Goal: Check status

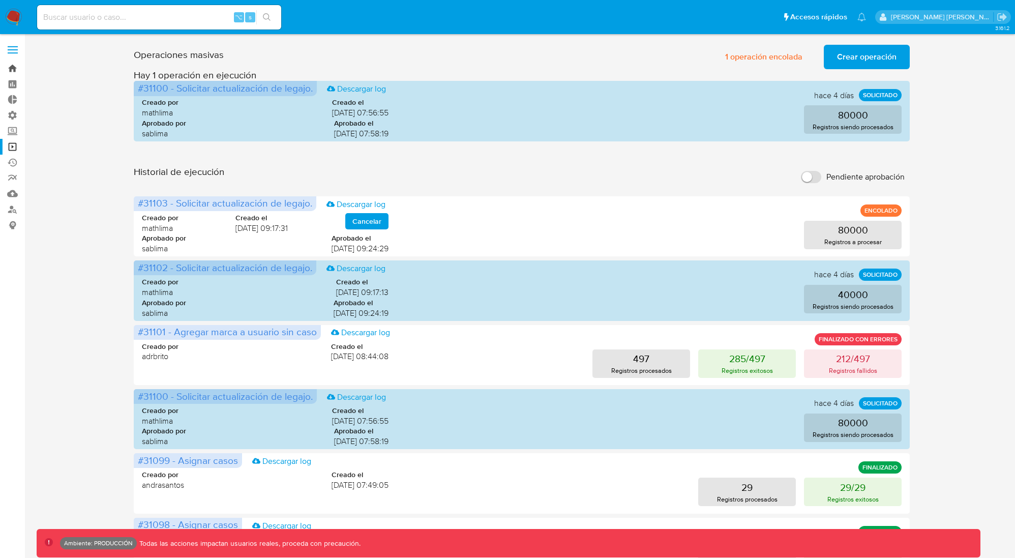
click at [9, 67] on link "Bandeja" at bounding box center [60, 69] width 121 height 16
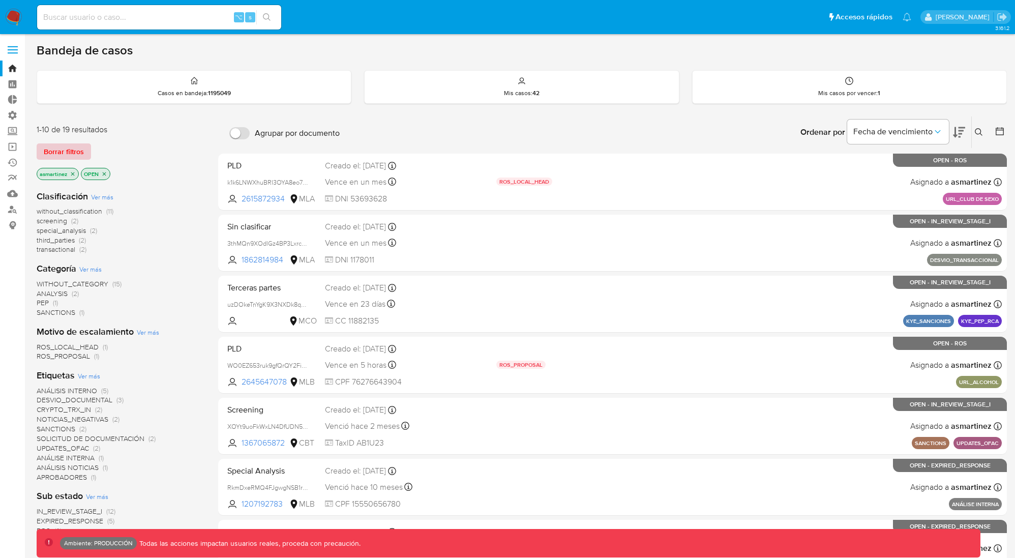
click at [65, 148] on span "Borrar filtros" at bounding box center [64, 151] width 40 height 14
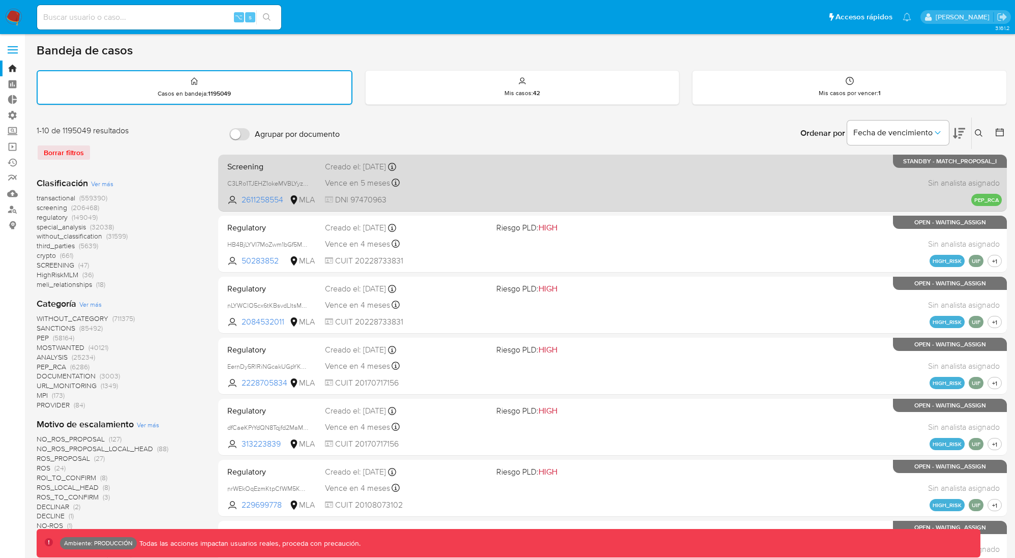
click at [841, 173] on div "Screening C3LRo1TJEHZ1okeMVBLYyzJL 2611258554 MLA Creado el: 13/08/2025 Creado …" at bounding box center [612, 182] width 778 height 51
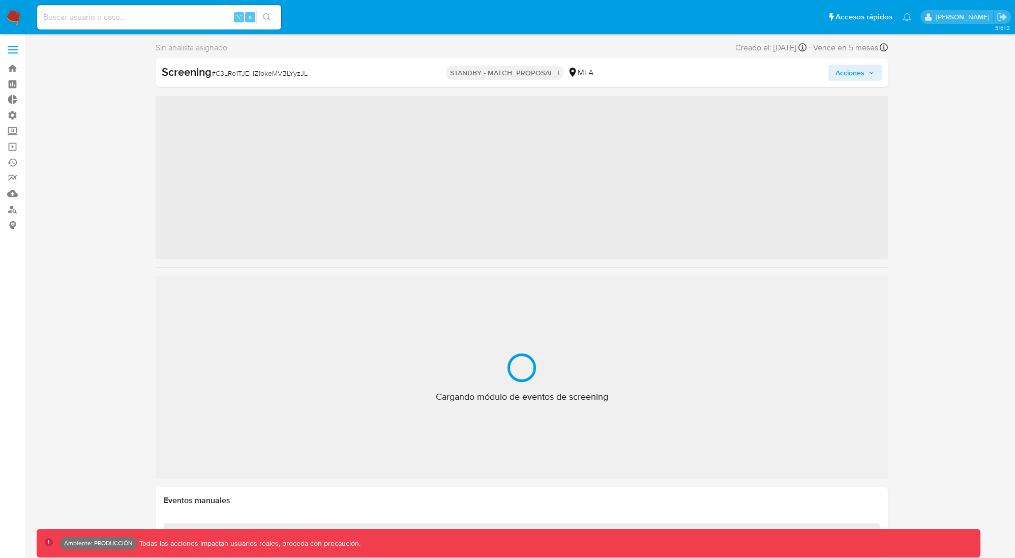
scroll to position [527, 0]
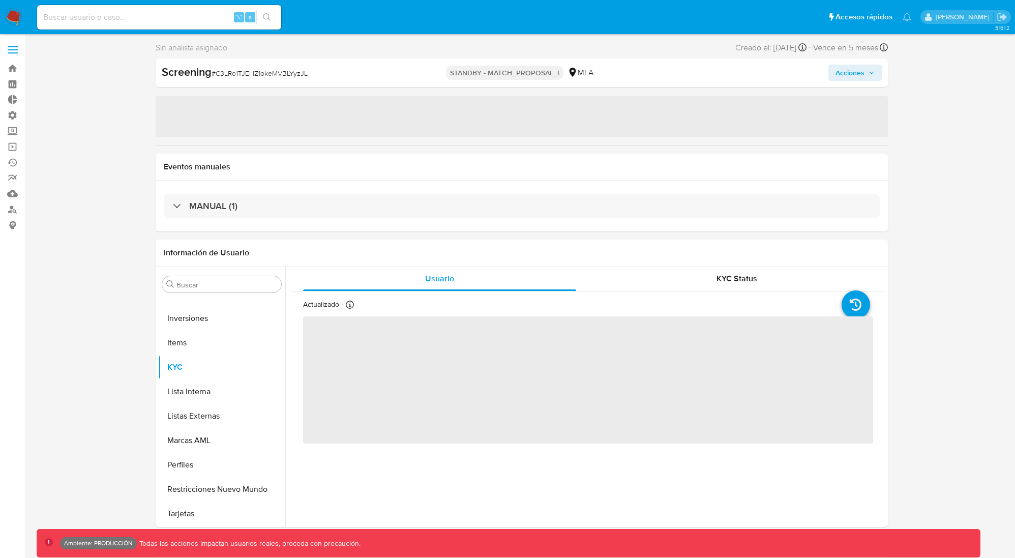
select select "10"
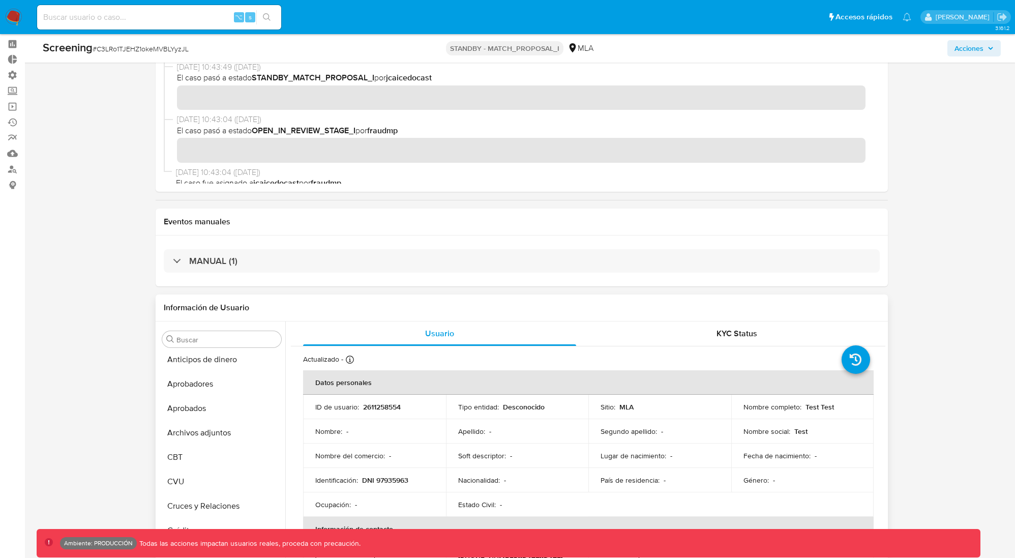
scroll to position [0, 0]
click at [200, 436] on button "Archivos adjuntos" at bounding box center [217, 437] width 119 height 24
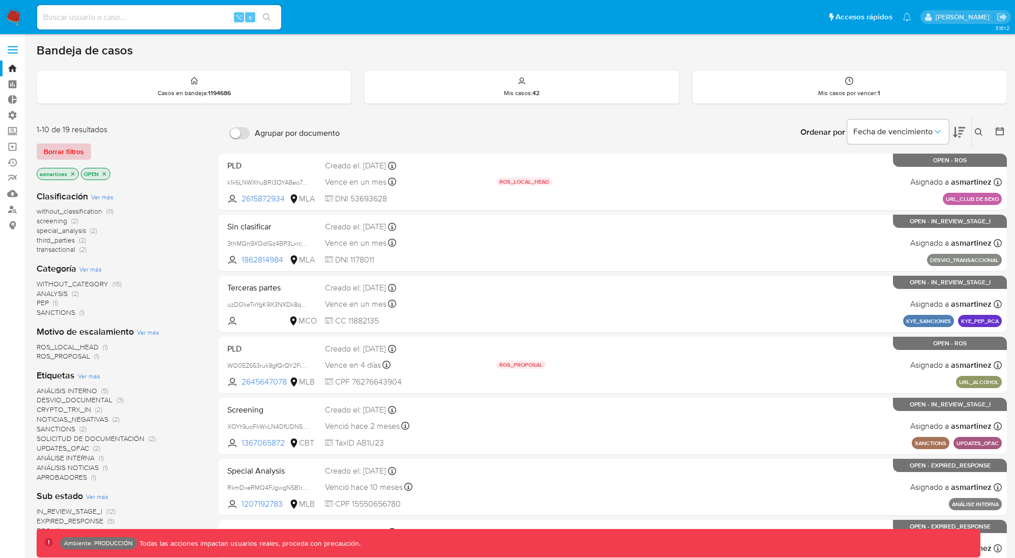
click at [66, 150] on span "Borrar filtros" at bounding box center [64, 151] width 40 height 14
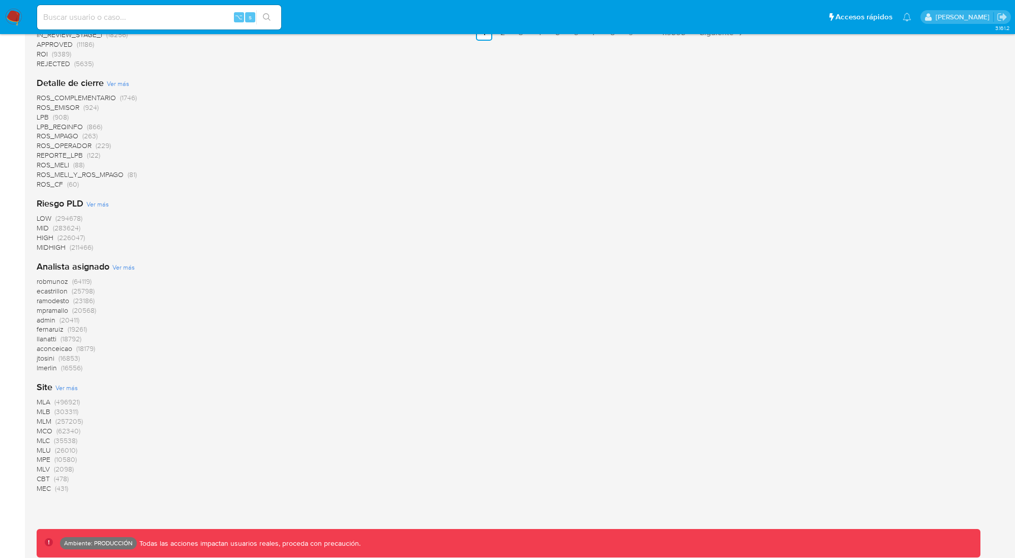
scroll to position [783, 0]
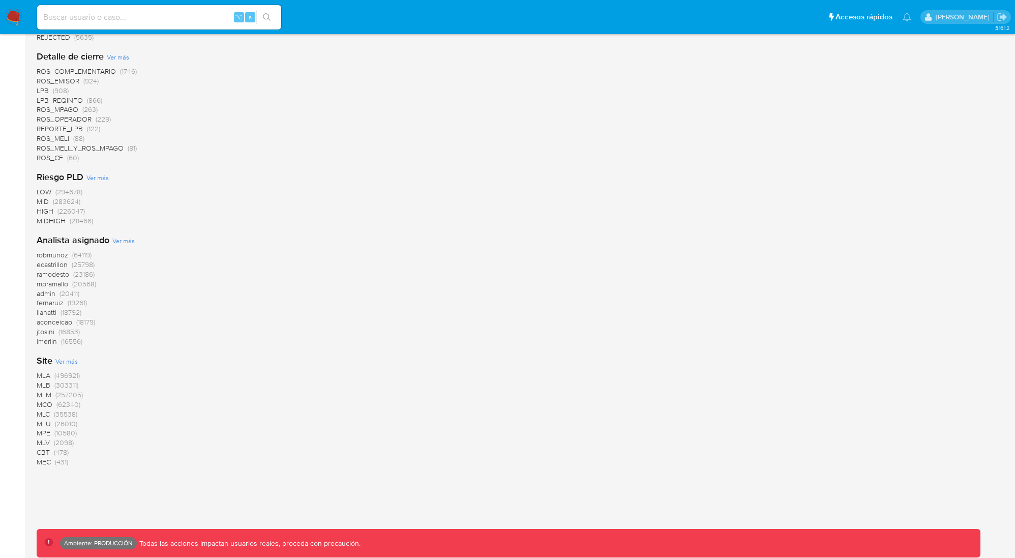
click at [41, 384] on span "MLB" at bounding box center [44, 385] width 14 height 10
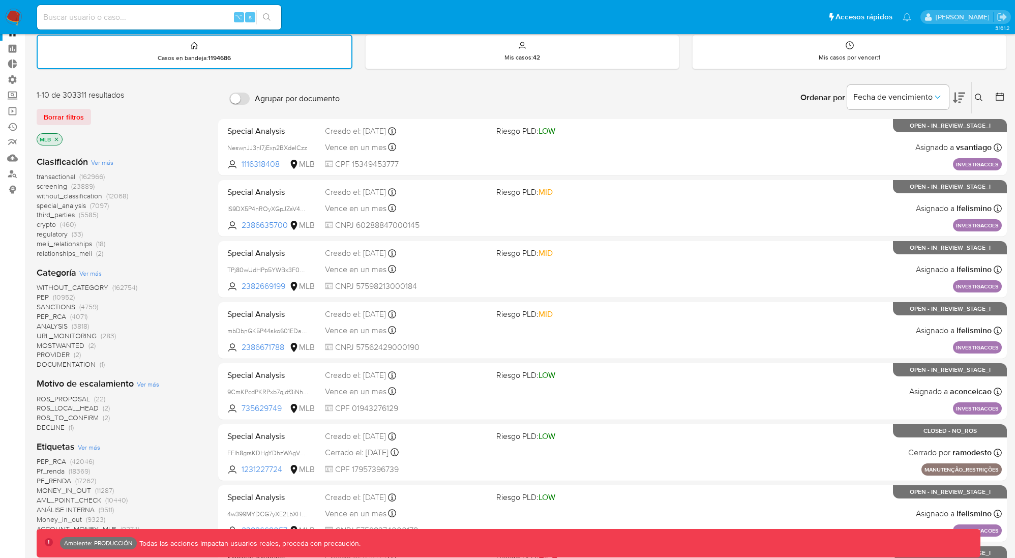
scroll to position [46, 0]
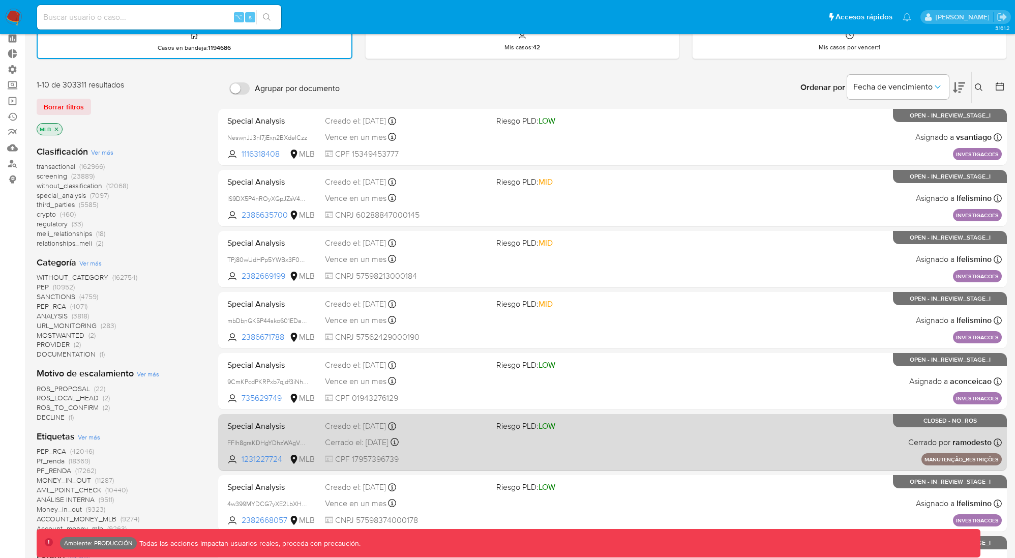
click at [653, 447] on div "Special Analysis FFlh8grsKDHgYDhzWAgVTHv7 1231227724 MLB Riesgo PLD: LOW Creado…" at bounding box center [612, 441] width 778 height 51
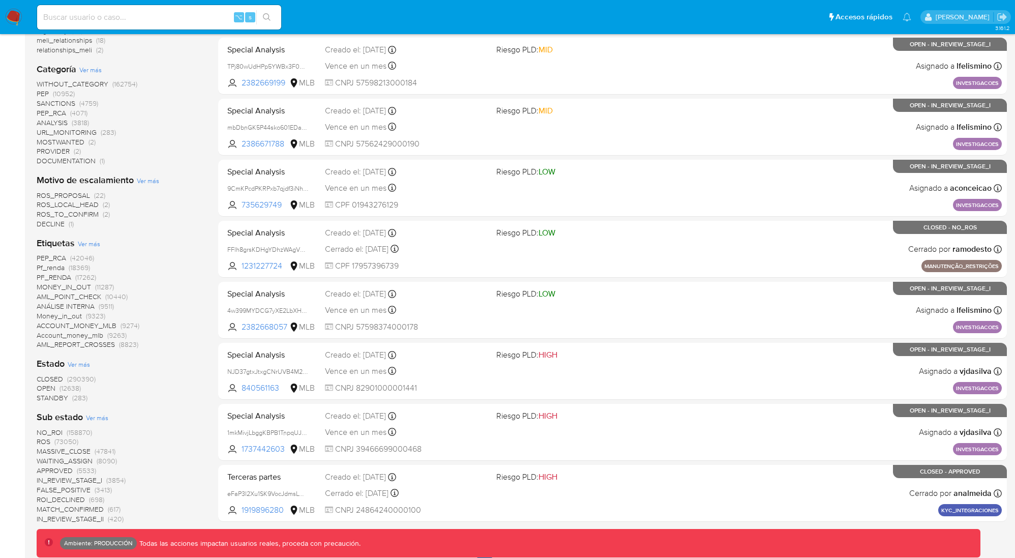
scroll to position [250, 0]
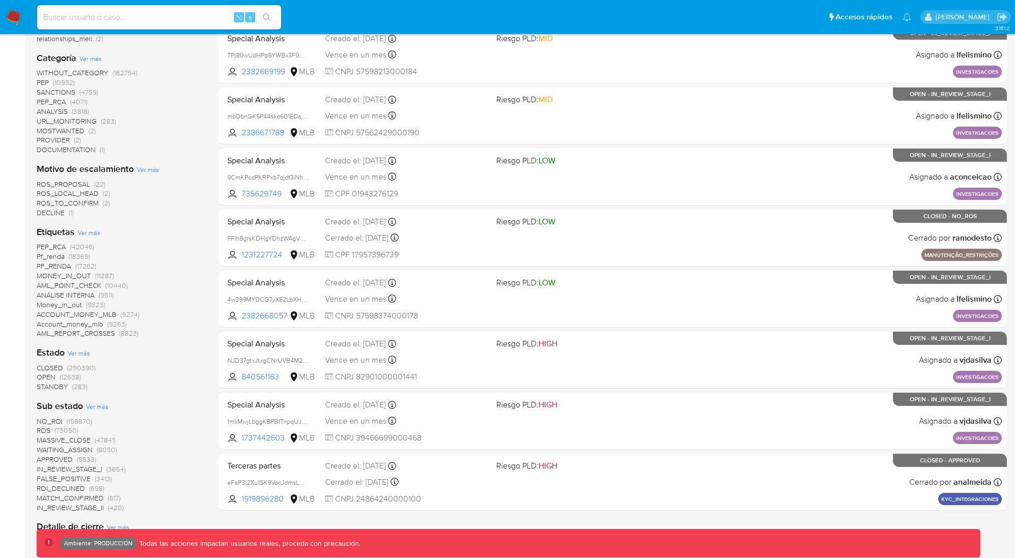
click at [71, 368] on span "(290390)" at bounding box center [81, 368] width 28 height 10
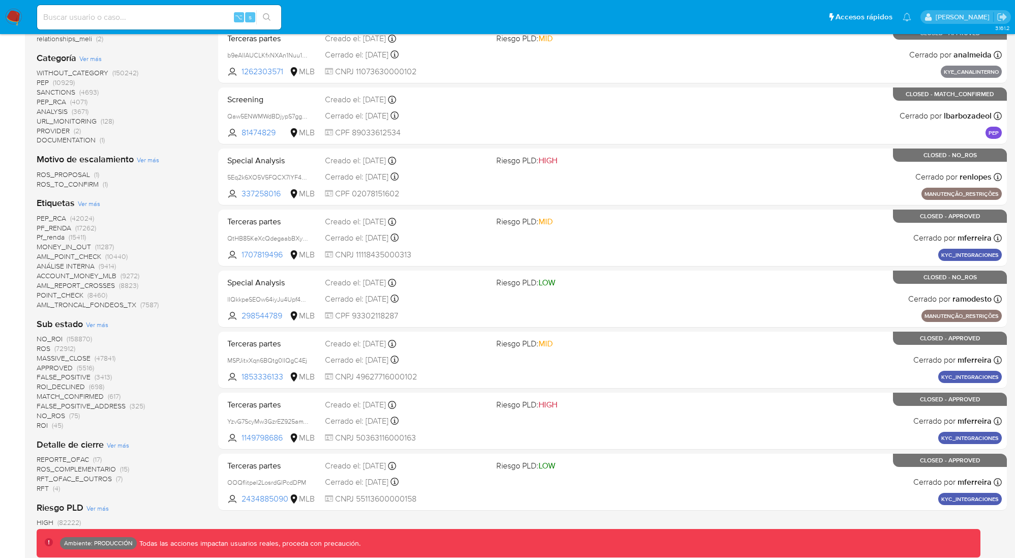
click at [71, 348] on span "(72912)" at bounding box center [64, 348] width 21 height 10
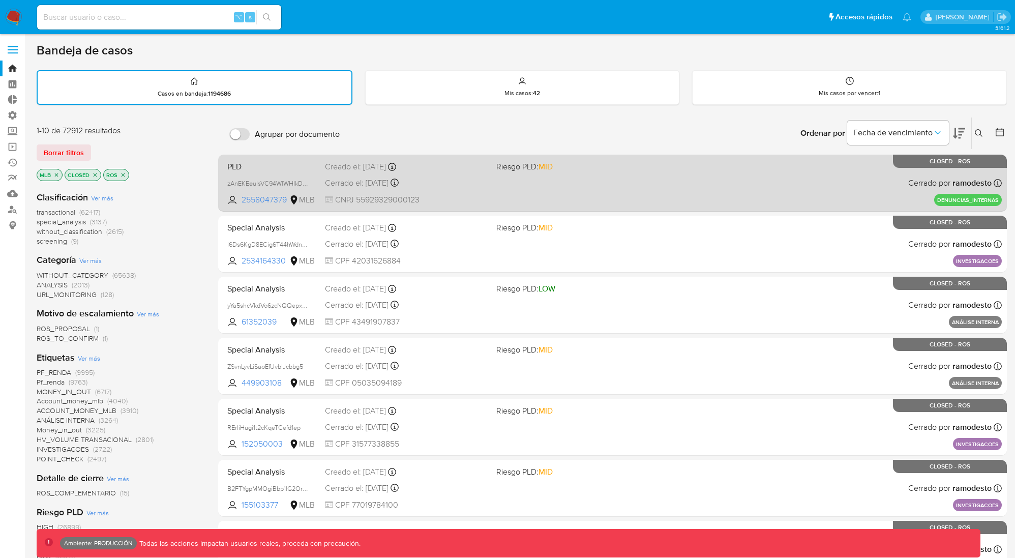
click at [818, 184] on div "PLD zAnEKEeulsVC94WlWHIkDv8l 2558047379 MLB Riesgo PLD: MID Creado el: 01/10/20…" at bounding box center [612, 182] width 778 height 51
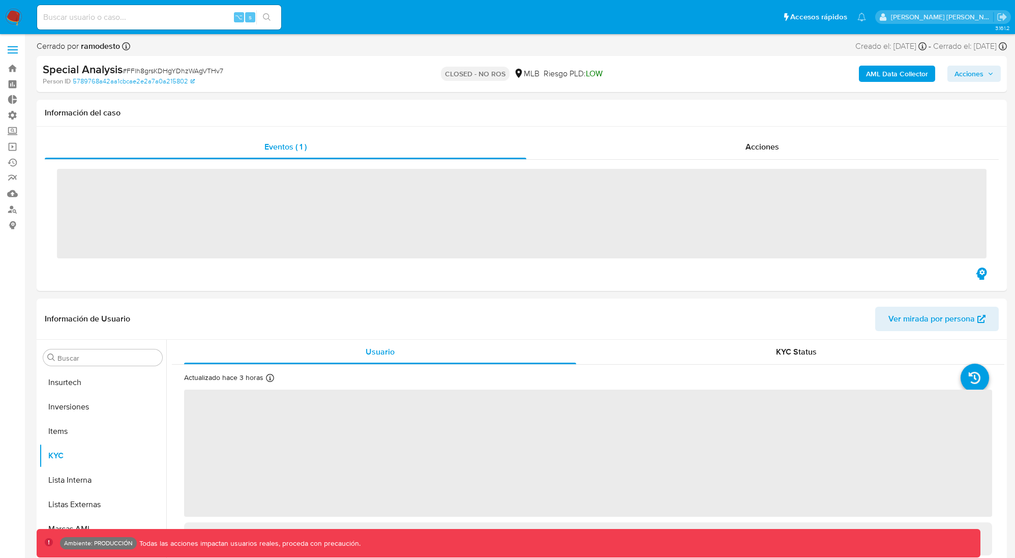
scroll to position [527, 0]
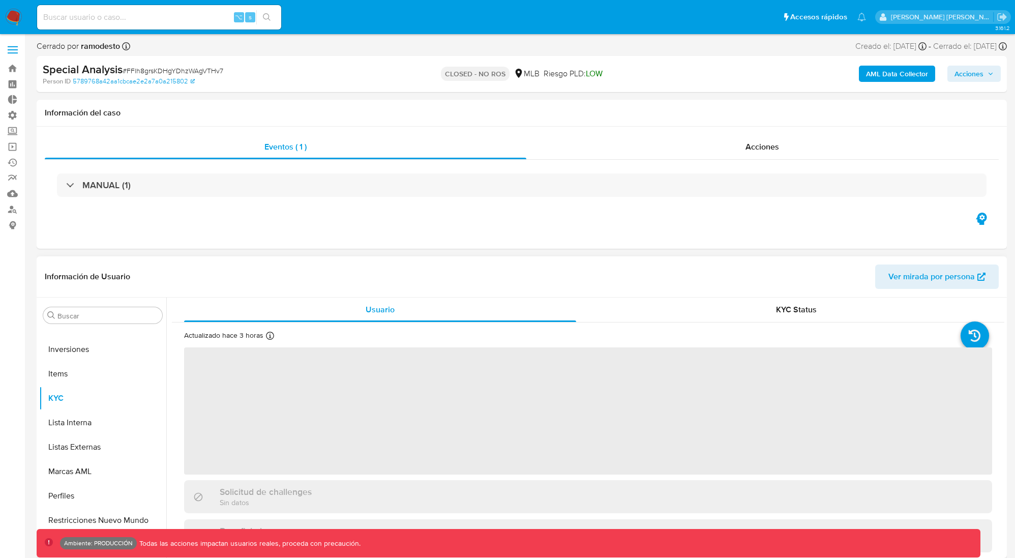
select select "10"
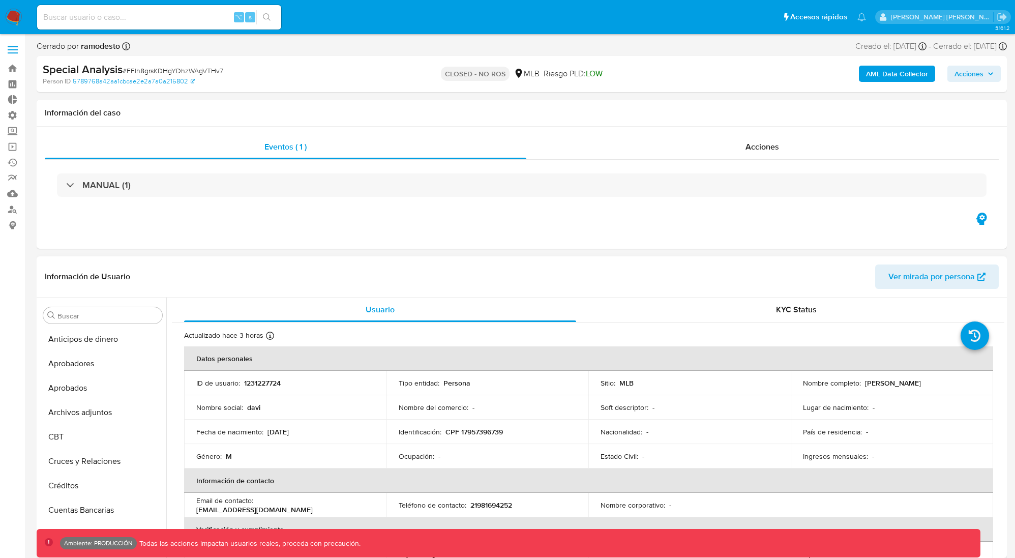
scroll to position [0, 0]
click at [94, 409] on button "Archivos adjuntos" at bounding box center [102, 413] width 127 height 24
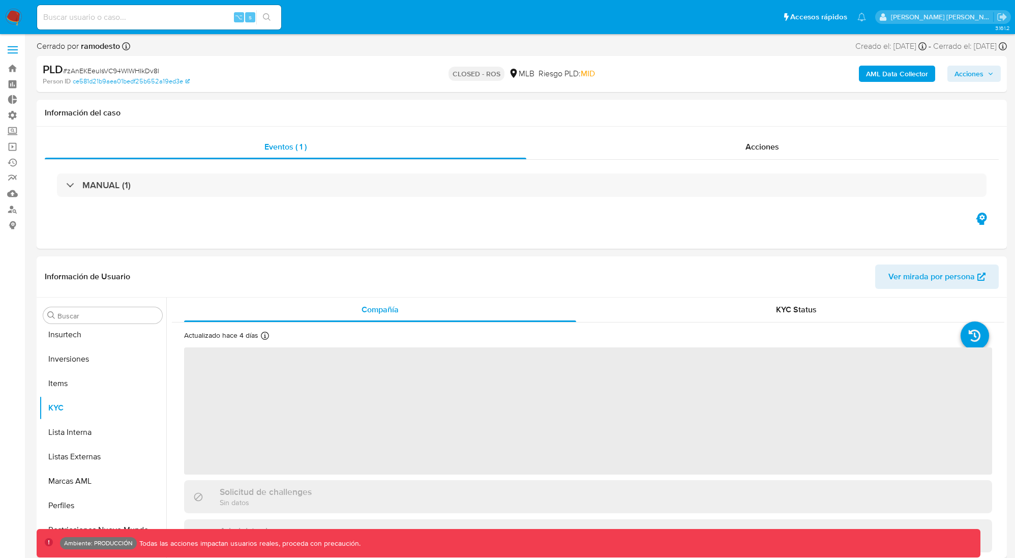
scroll to position [527, 0]
select select "10"
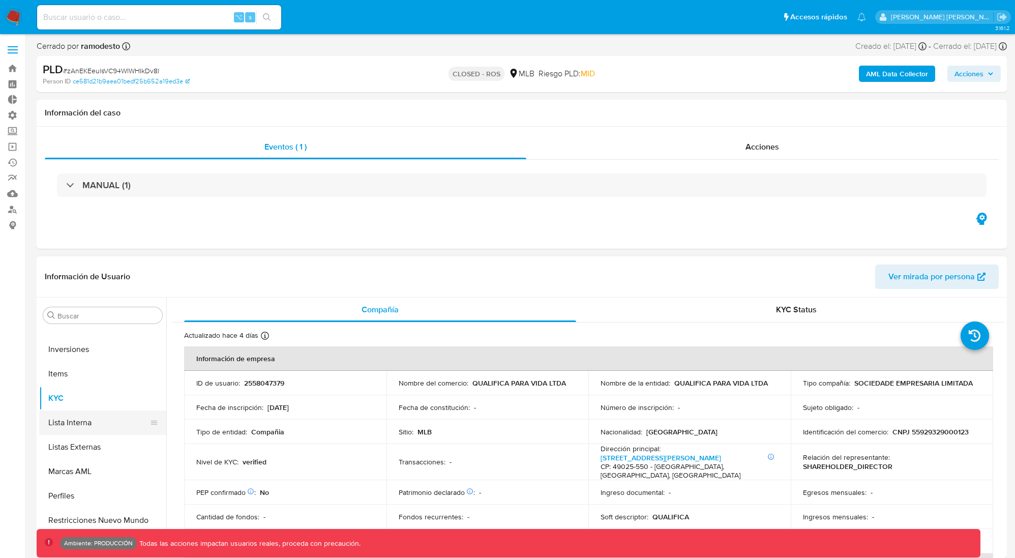
scroll to position [0, 0]
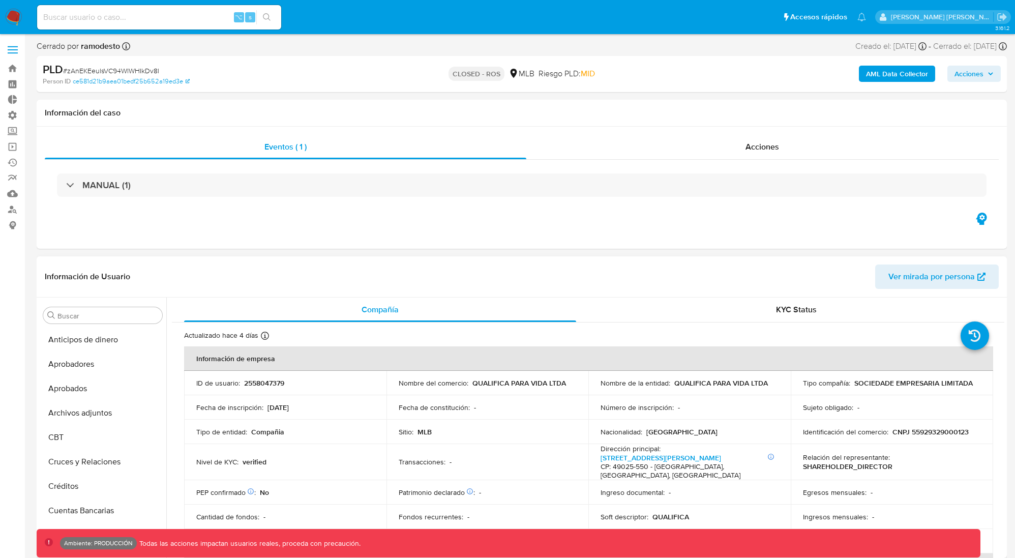
click at [96, 424] on button "Archivos adjuntos" at bounding box center [102, 413] width 127 height 24
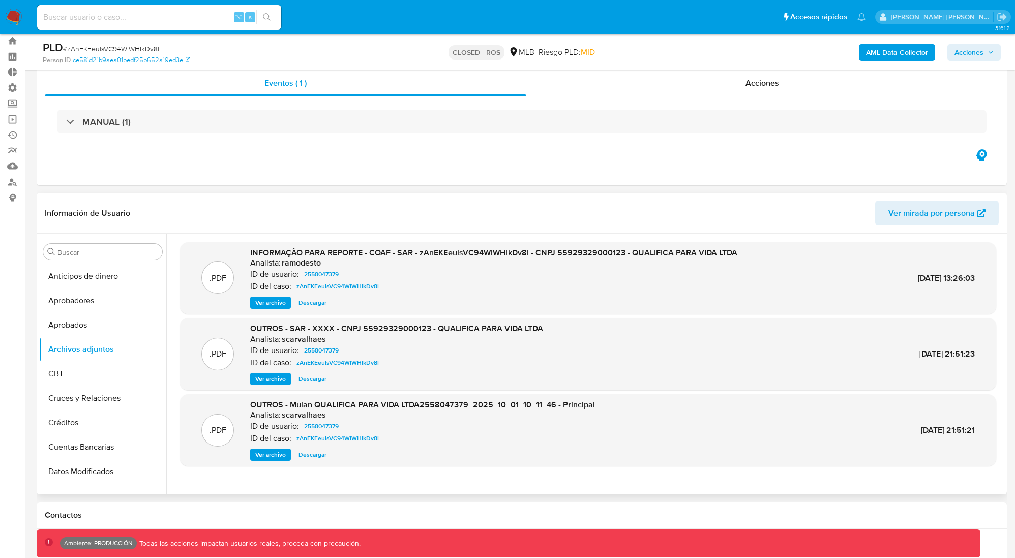
scroll to position [38, 0]
